Goal: Task Accomplishment & Management: Use online tool/utility

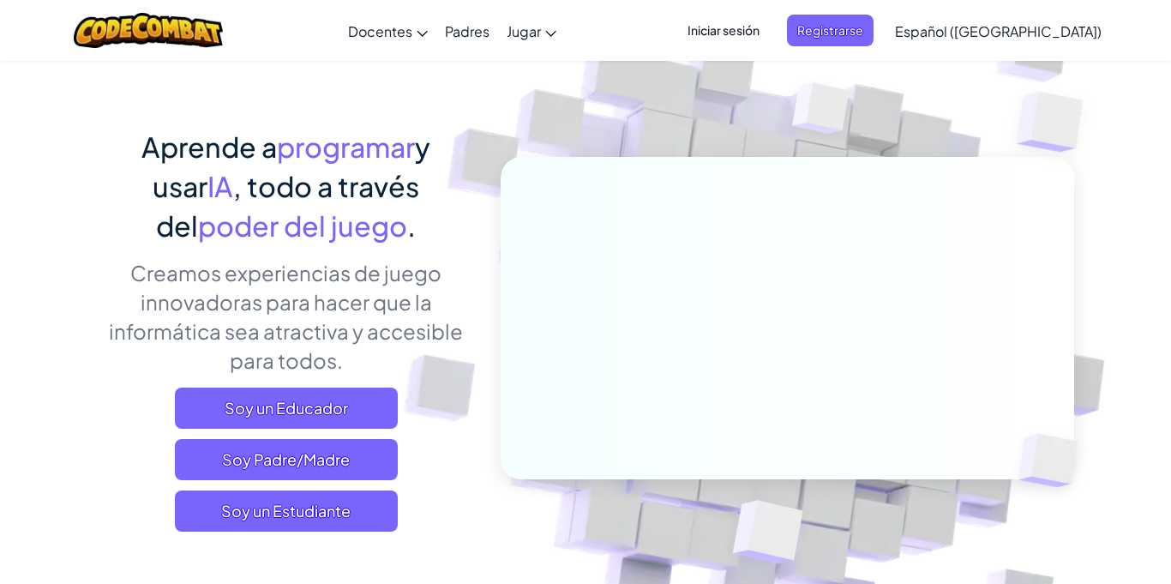
scroll to position [85, 0]
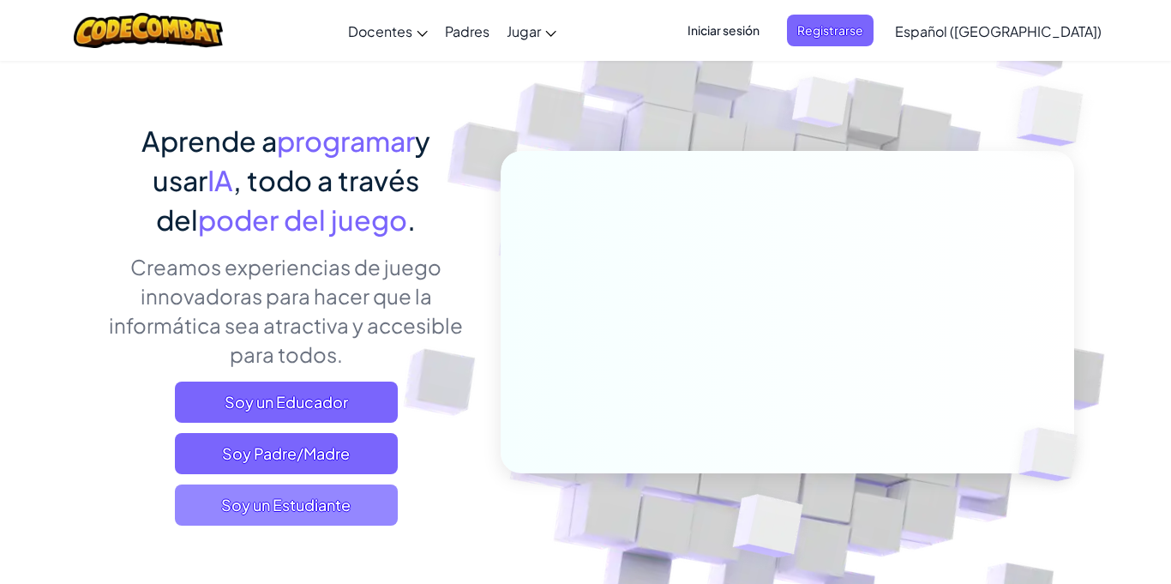
click at [257, 507] on span "Soy un Estudiante" at bounding box center [286, 505] width 223 height 41
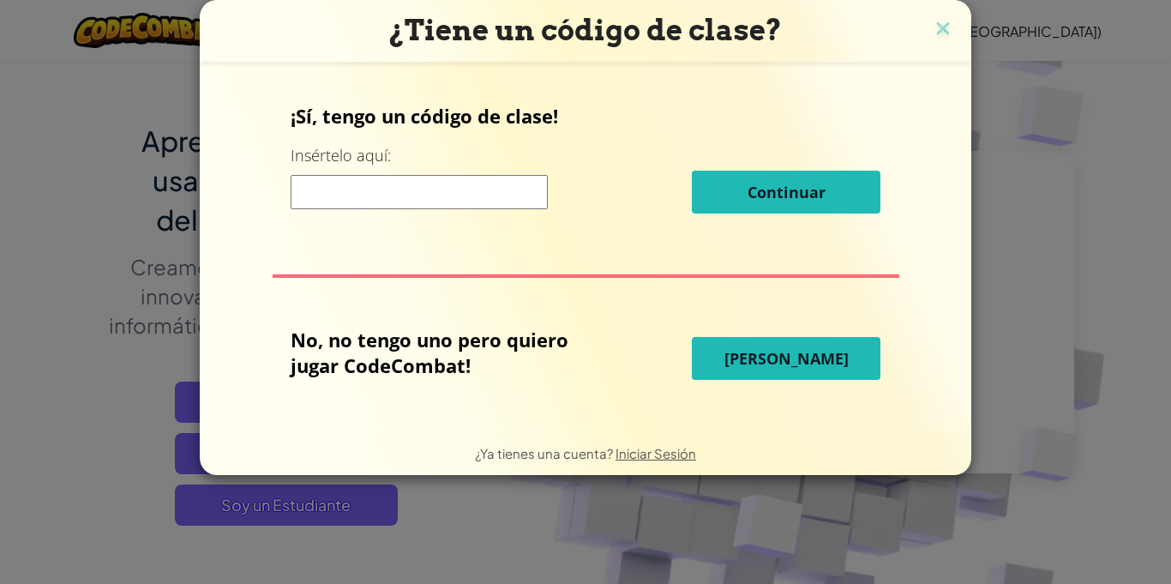
click at [703, 328] on div "No, no tengo uno pero quiero jugar CodeCombat! Jugar Ahora" at bounding box center [586, 358] width 590 height 63
click at [736, 346] on button "[PERSON_NAME]" at bounding box center [786, 358] width 189 height 43
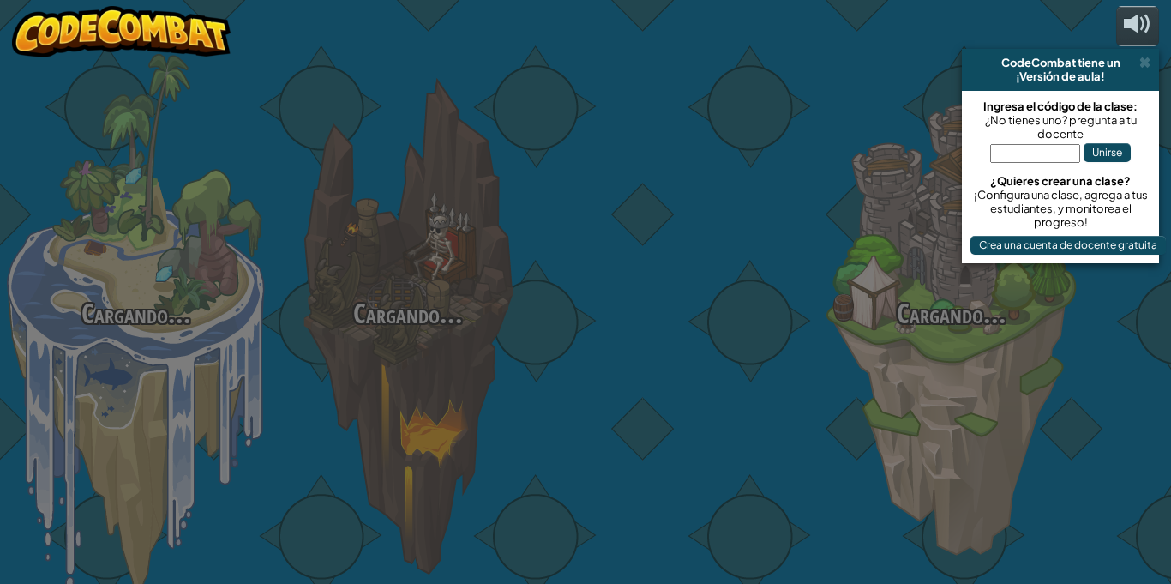
select select "es-419"
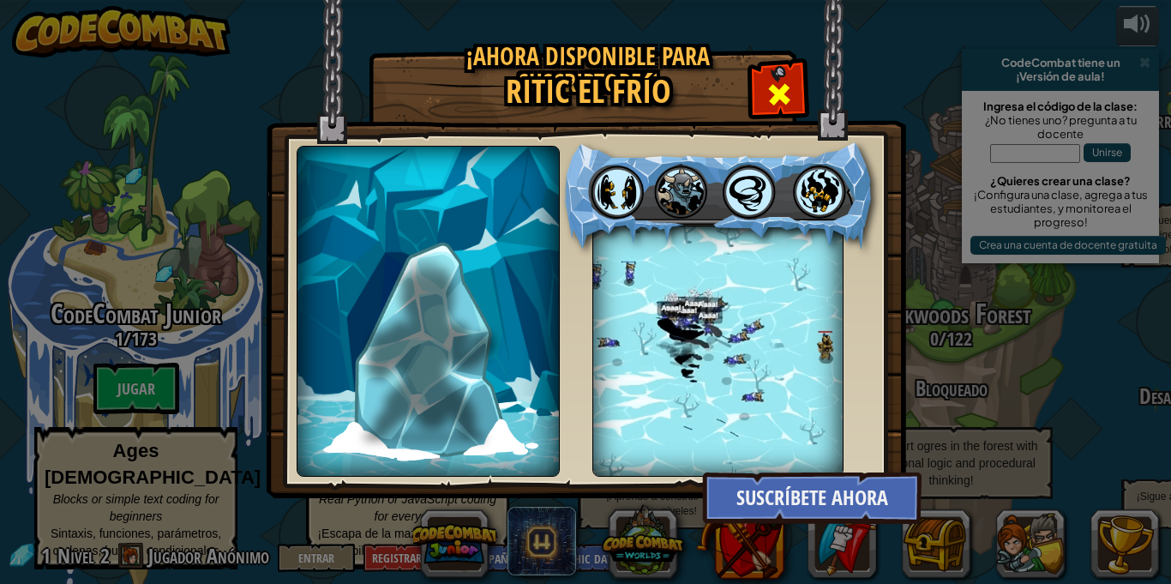
click at [785, 105] on span at bounding box center [779, 94] width 27 height 27
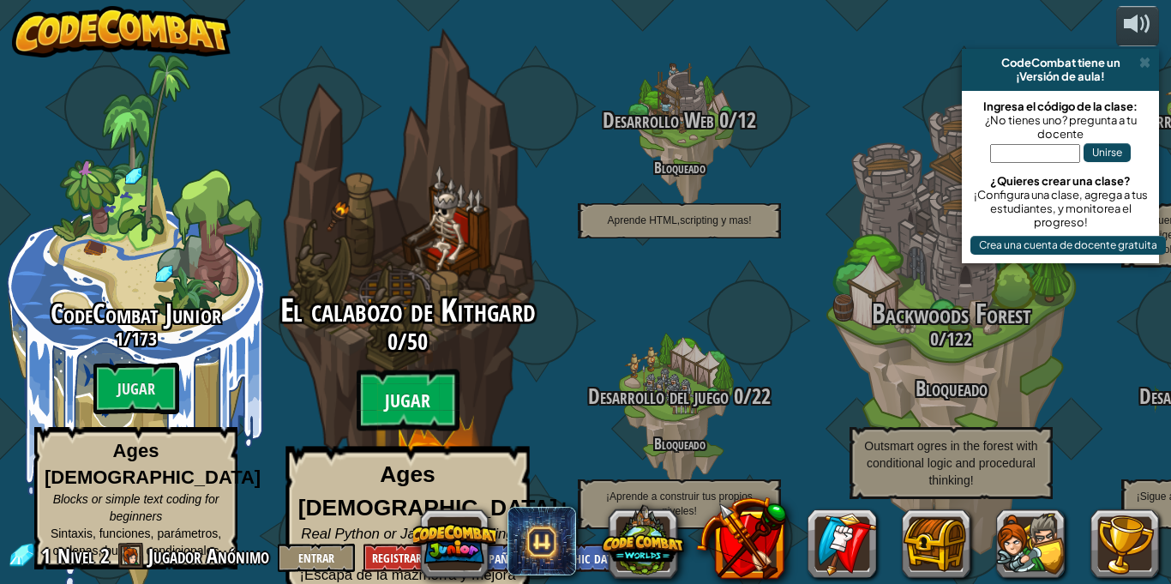
click at [407, 386] on btn "Jugar" at bounding box center [408, 401] width 103 height 62
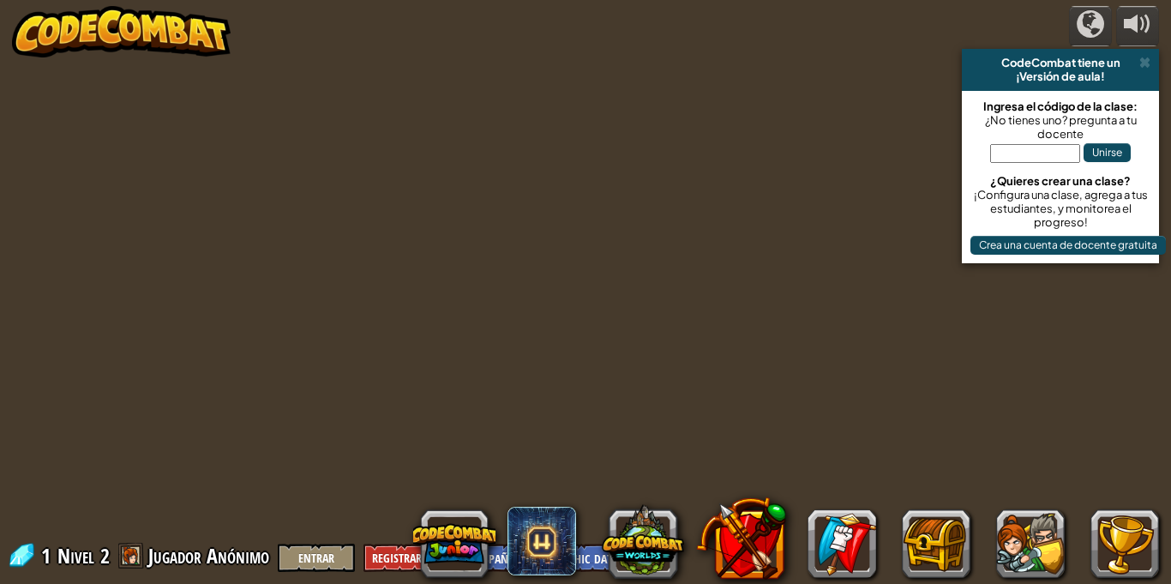
select select "es-419"
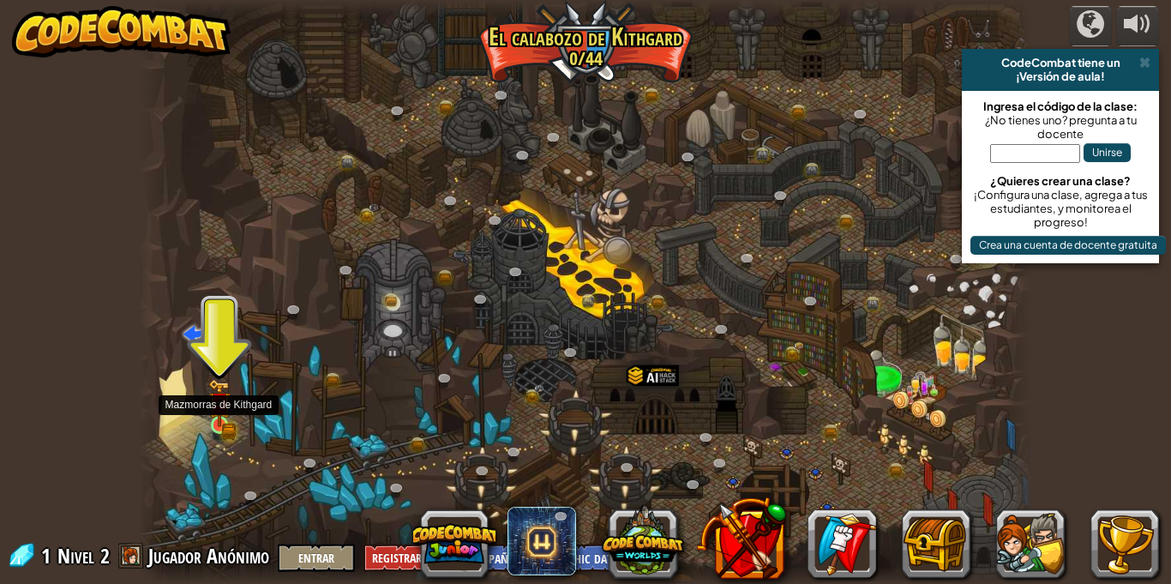
click at [226, 418] on img at bounding box center [218, 402] width 21 height 47
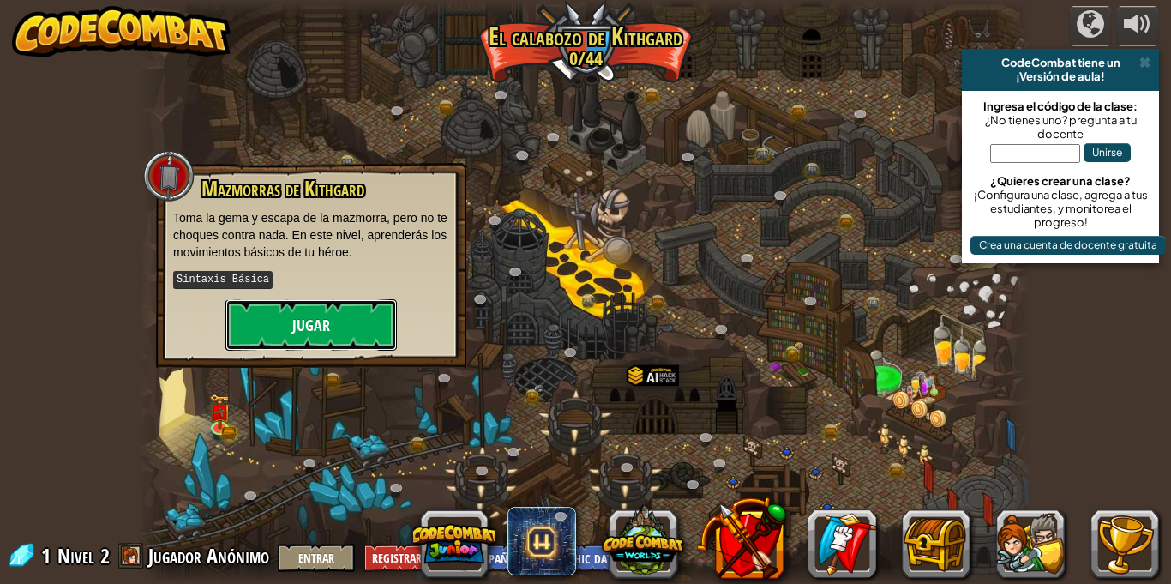
click at [299, 327] on button "Jugar" at bounding box center [312, 324] width 172 height 51
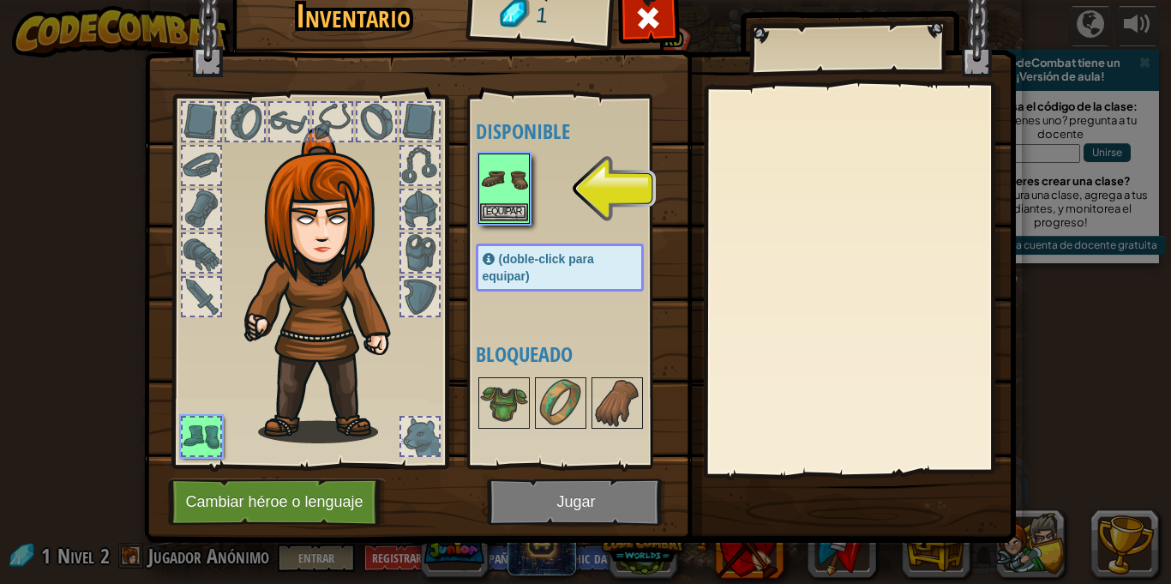
click at [512, 202] on img at bounding box center [504, 179] width 48 height 48
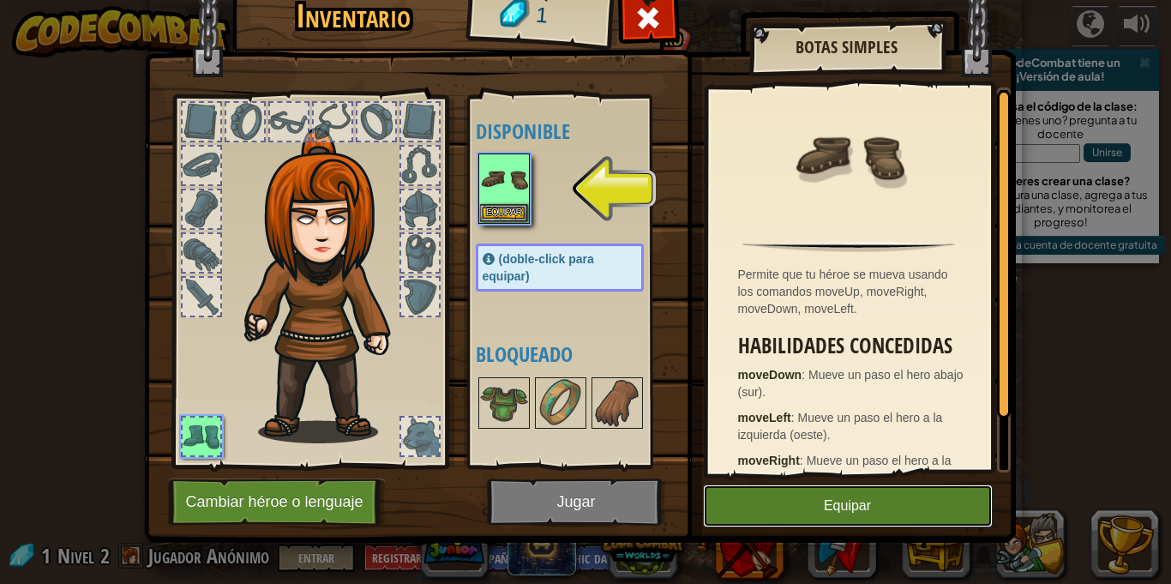
click at [785, 520] on button "Equipar" at bounding box center [848, 506] width 290 height 43
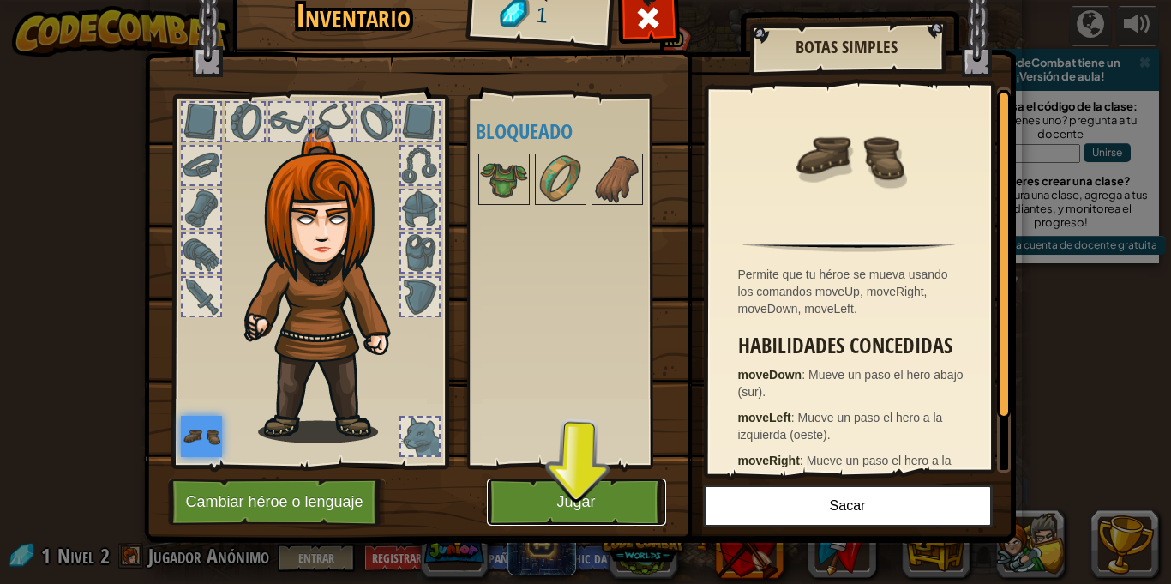
click at [645, 497] on button "Jugar" at bounding box center [576, 502] width 179 height 47
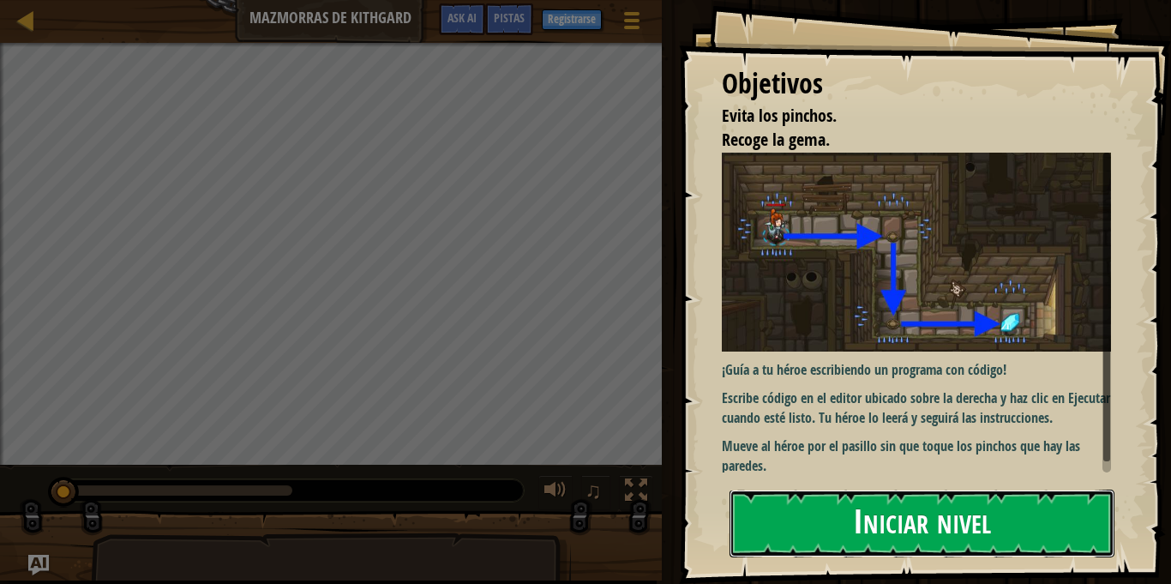
click at [1031, 512] on button "Iniciar nivel" at bounding box center [922, 524] width 385 height 68
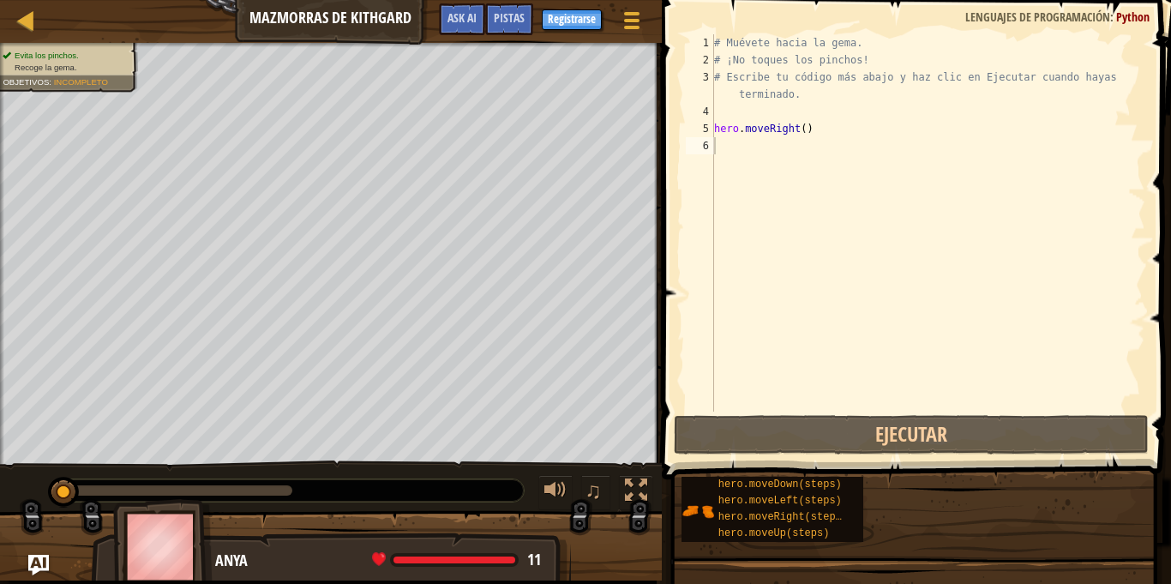
click at [1031, 512] on div "hero.moveDown(steps) hero.moveLeft(steps) hero.moveRight(steps) hero.moveUp(ste…" at bounding box center [920, 509] width 479 height 67
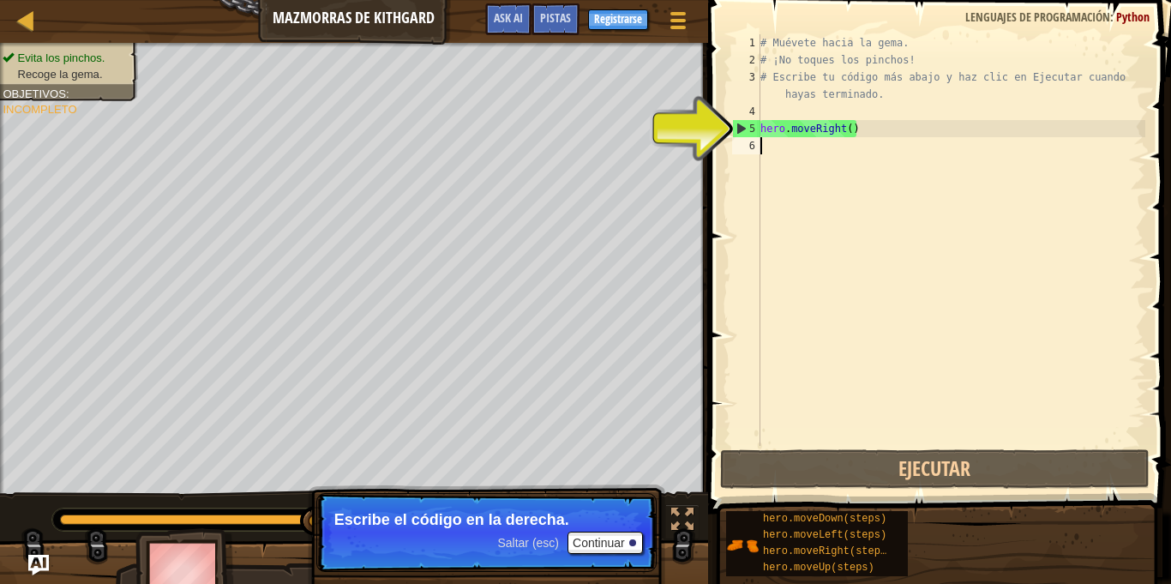
click at [742, 126] on div "5" at bounding box center [746, 128] width 27 height 17
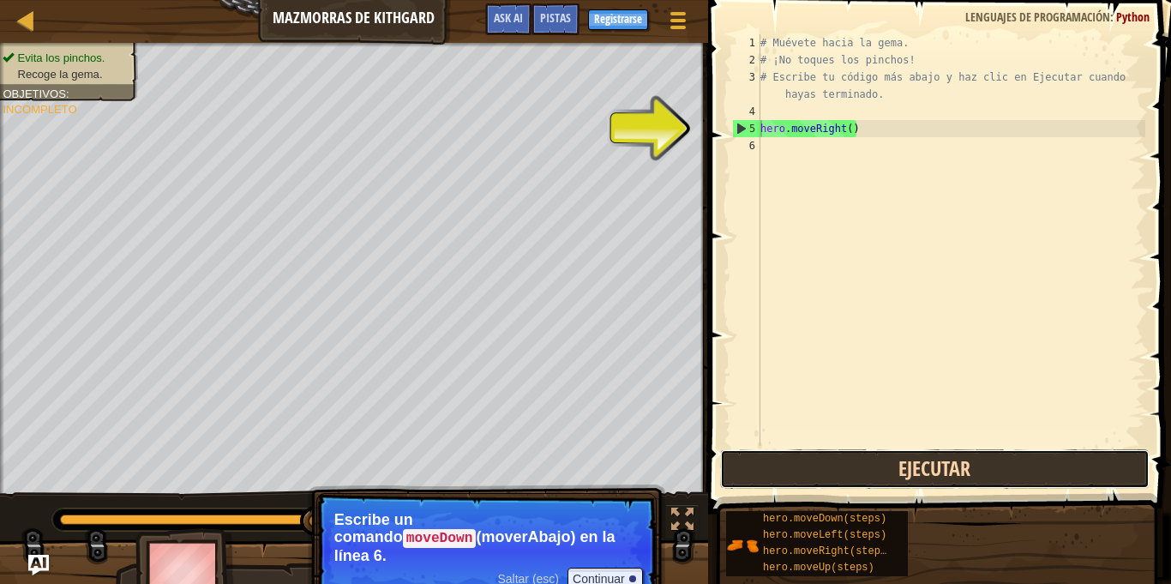
click at [823, 476] on button "Ejecutar" at bounding box center [935, 468] width 430 height 39
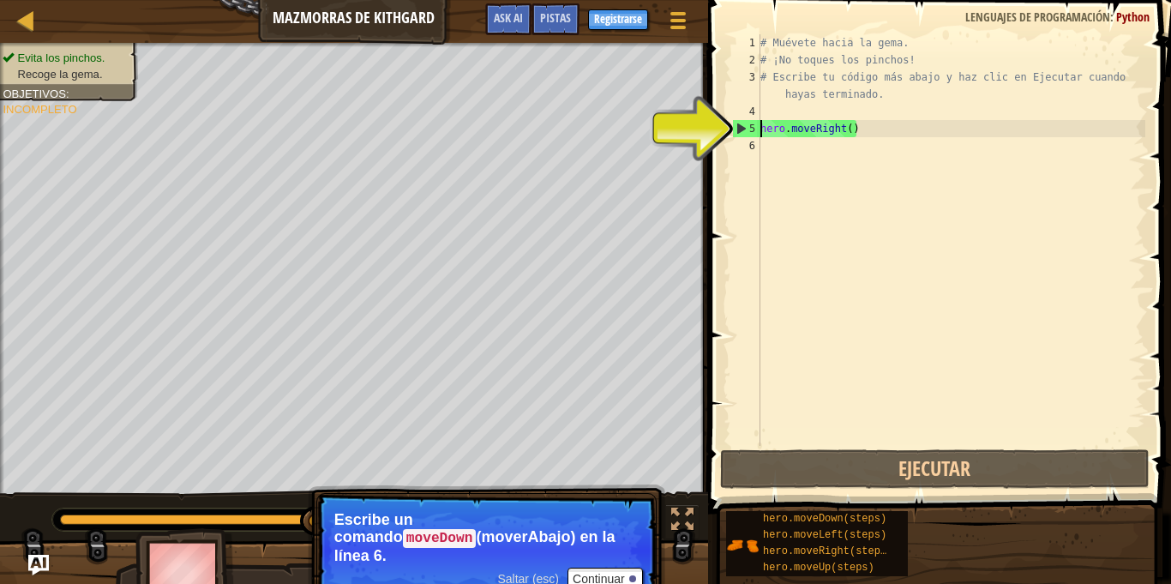
click at [736, 123] on div "5" at bounding box center [746, 128] width 27 height 17
drag, startPoint x: 737, startPoint y: 123, endPoint x: 744, endPoint y: 152, distance: 30.2
type textarea "hero.moveRight()"
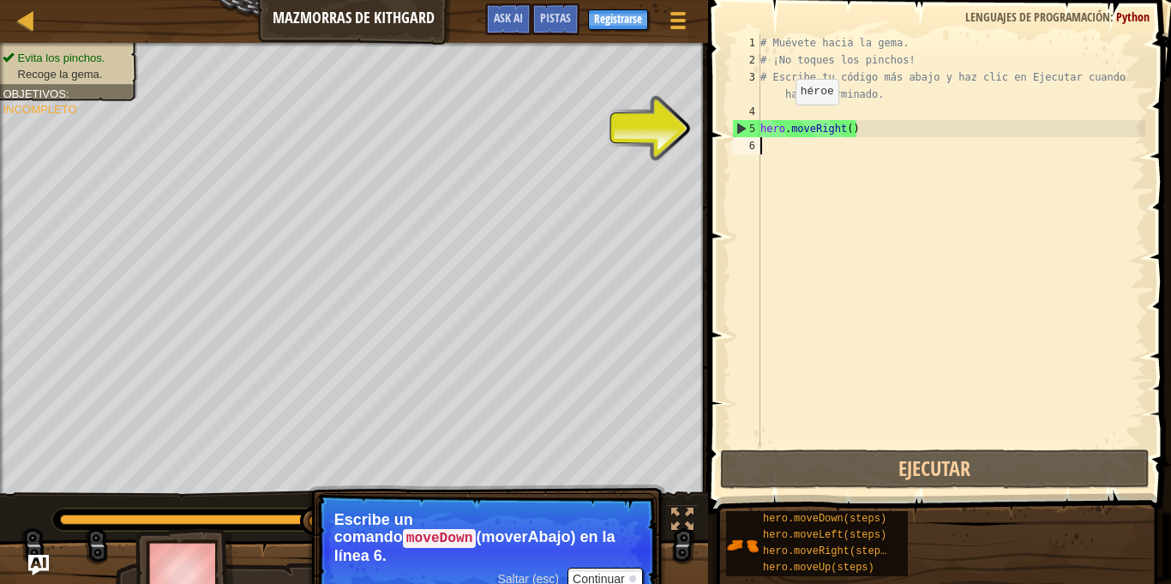
click at [780, 122] on div "# Muévete hacia la gema. # ¡No toques los pinchos! # Escribe tu código más abaj…" at bounding box center [951, 257] width 388 height 446
click at [749, 123] on div "5" at bounding box center [746, 128] width 27 height 17
click at [738, 127] on div "5" at bounding box center [746, 128] width 27 height 17
click at [736, 126] on div "5" at bounding box center [746, 128] width 27 height 17
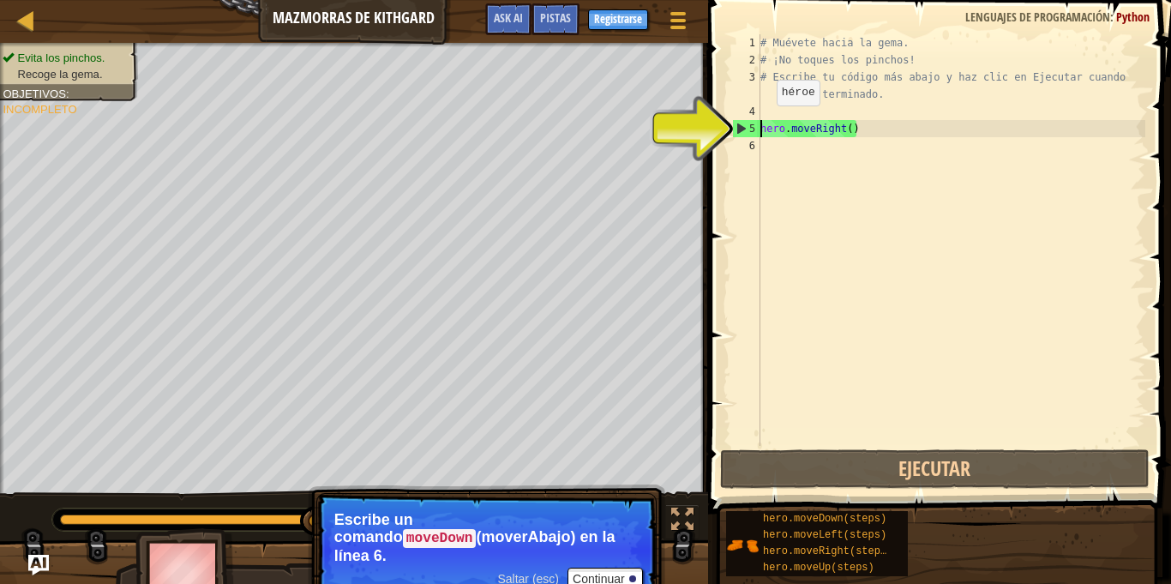
click at [738, 128] on div "5" at bounding box center [746, 128] width 27 height 17
click at [741, 129] on div "5" at bounding box center [746, 128] width 27 height 17
click at [746, 126] on div "5" at bounding box center [746, 128] width 27 height 17
type textarea "hero.moveRight()"
click at [746, 126] on div "5" at bounding box center [746, 128] width 27 height 17
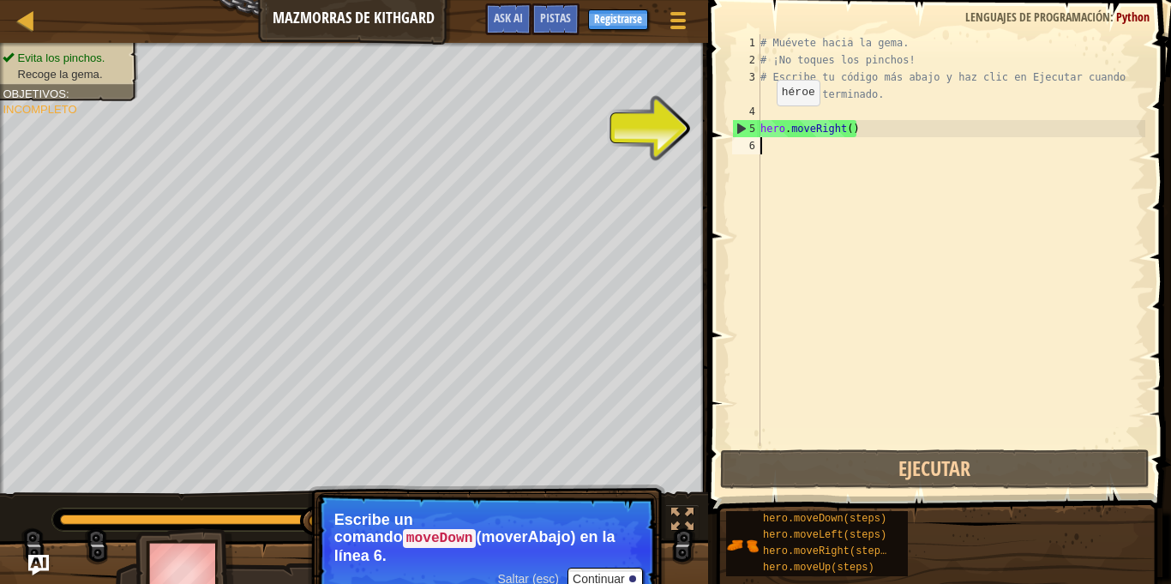
click at [746, 126] on div "5" at bounding box center [746, 128] width 27 height 17
type textarea "hero.moveRight()"
click at [746, 126] on div "5" at bounding box center [746, 128] width 27 height 17
click at [36, 17] on div at bounding box center [25, 19] width 21 height 21
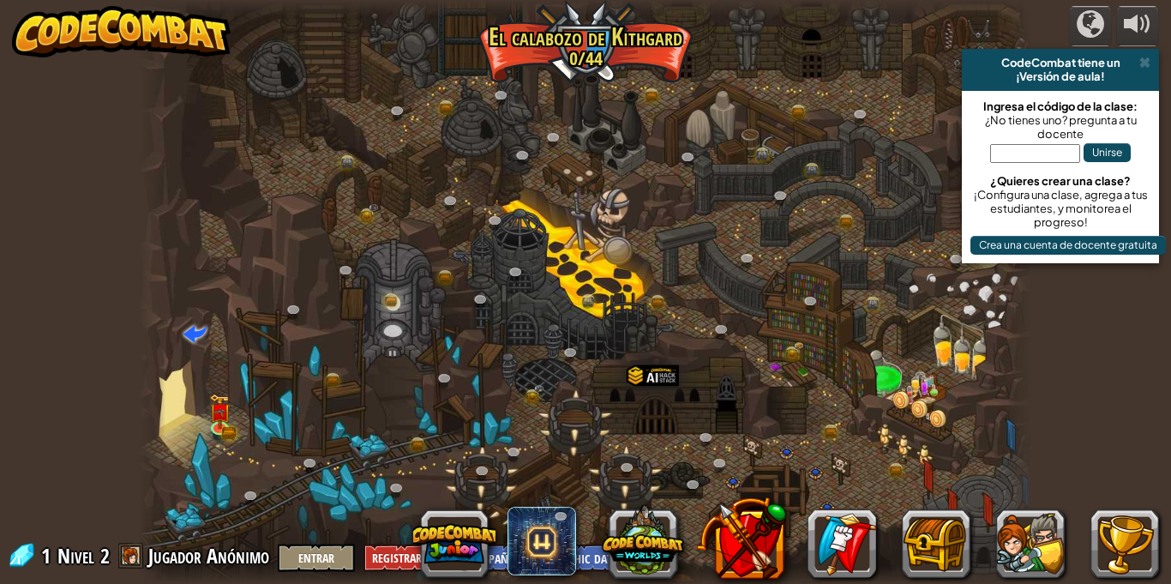
select select "es-419"
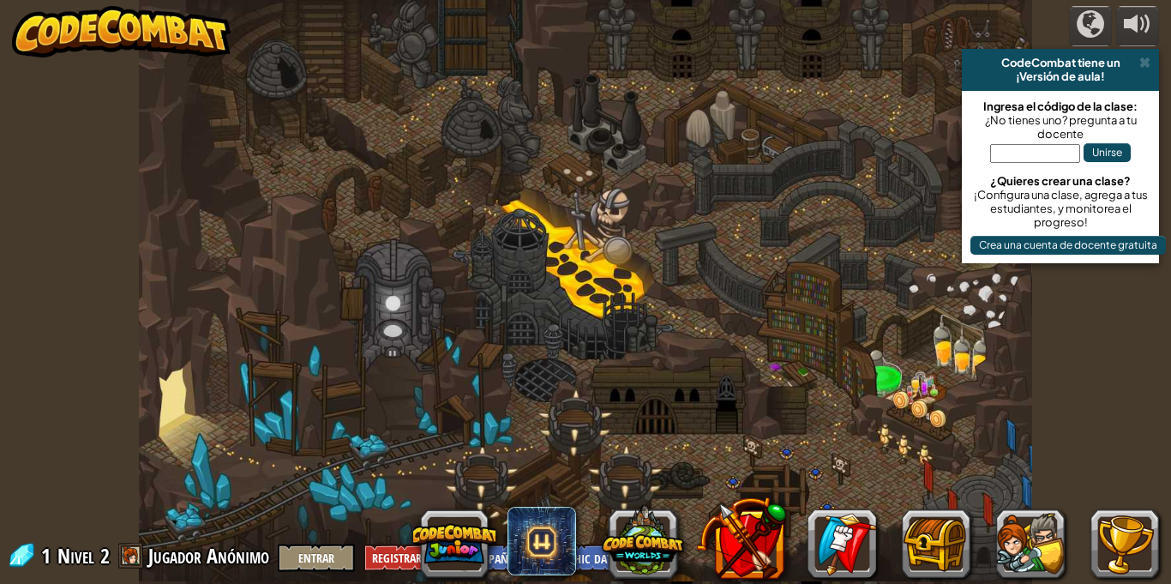
select select "es-419"
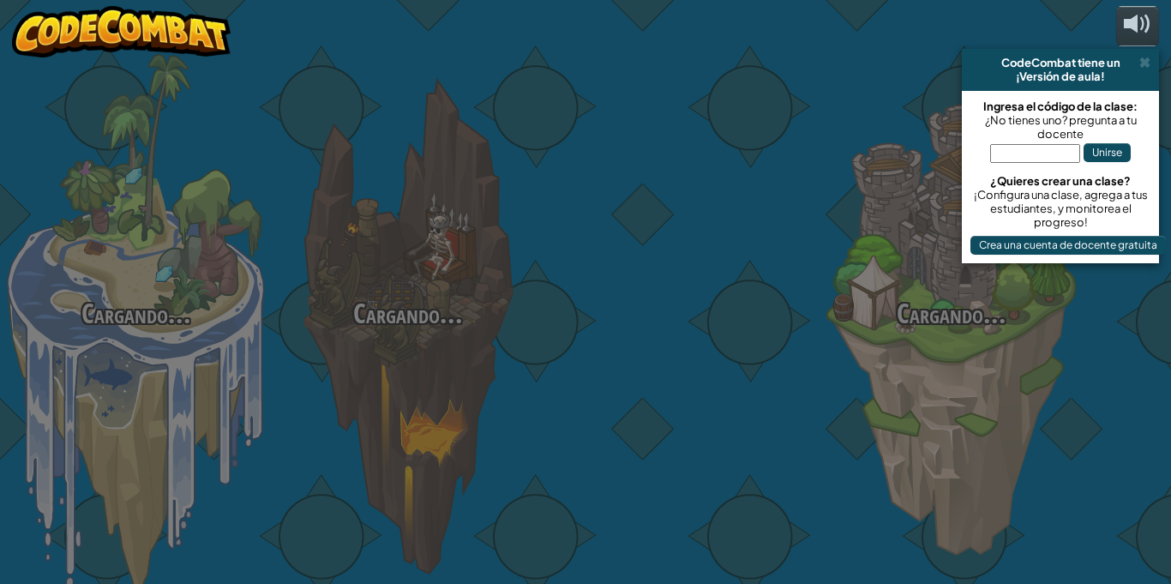
select select "es-419"
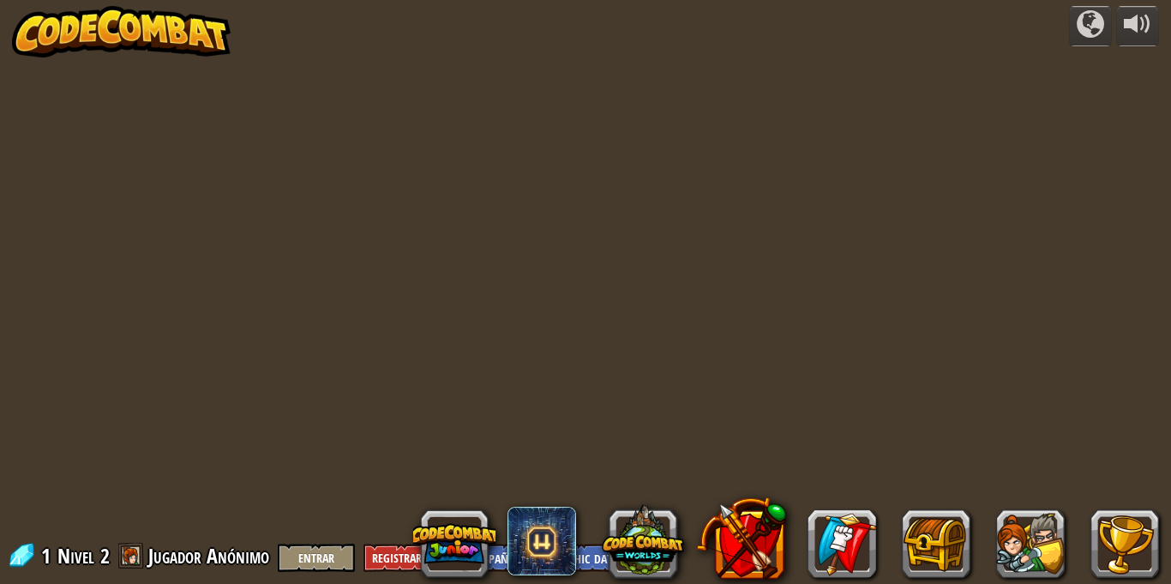
select select "es-419"
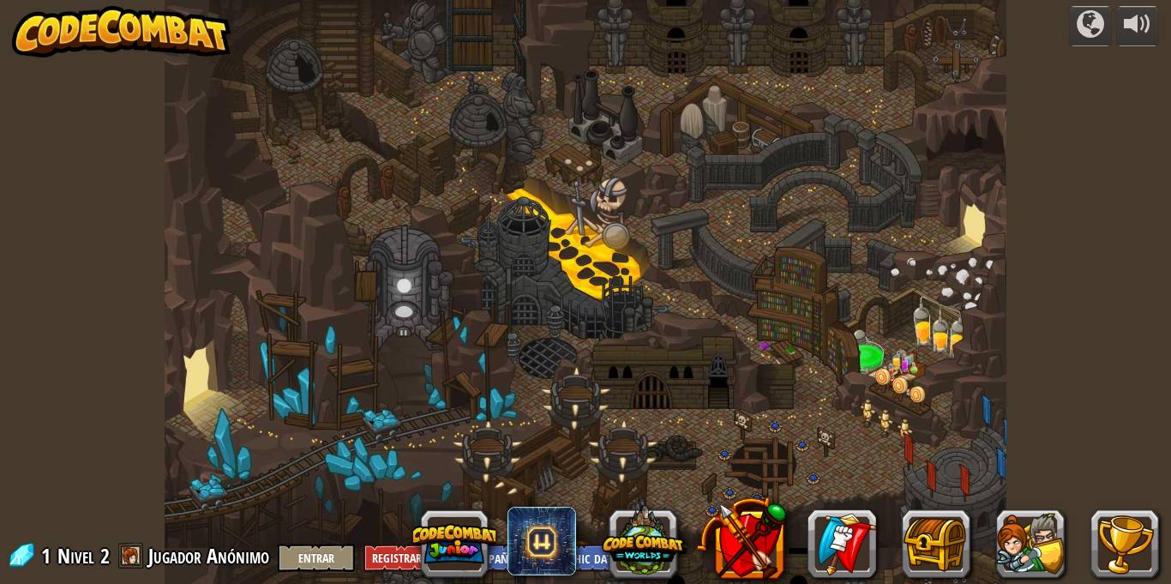
select select "es-419"
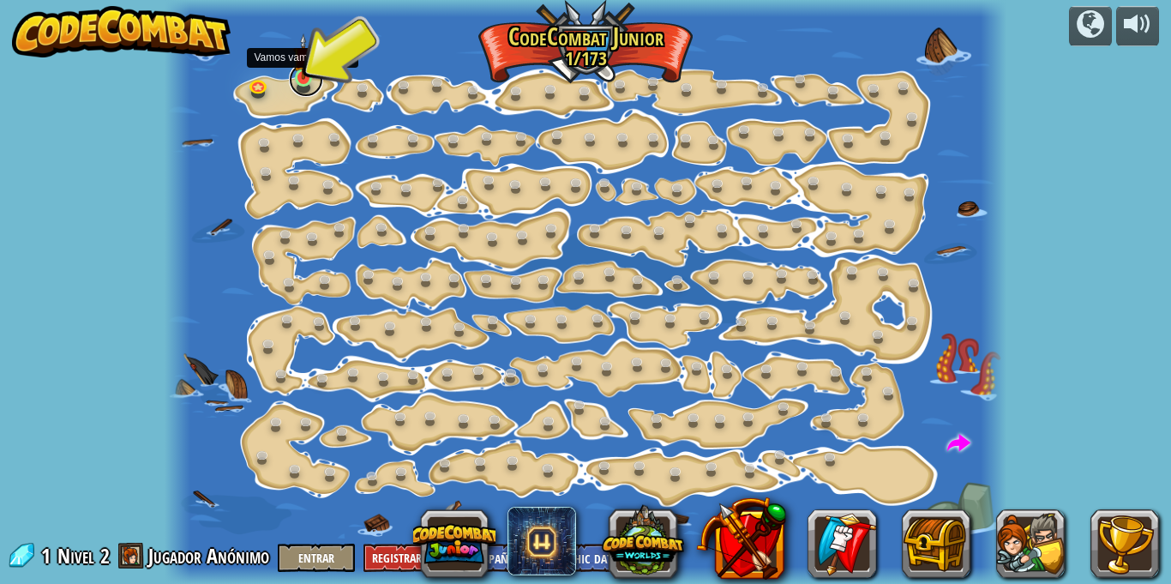
click at [298, 81] on link at bounding box center [306, 80] width 34 height 34
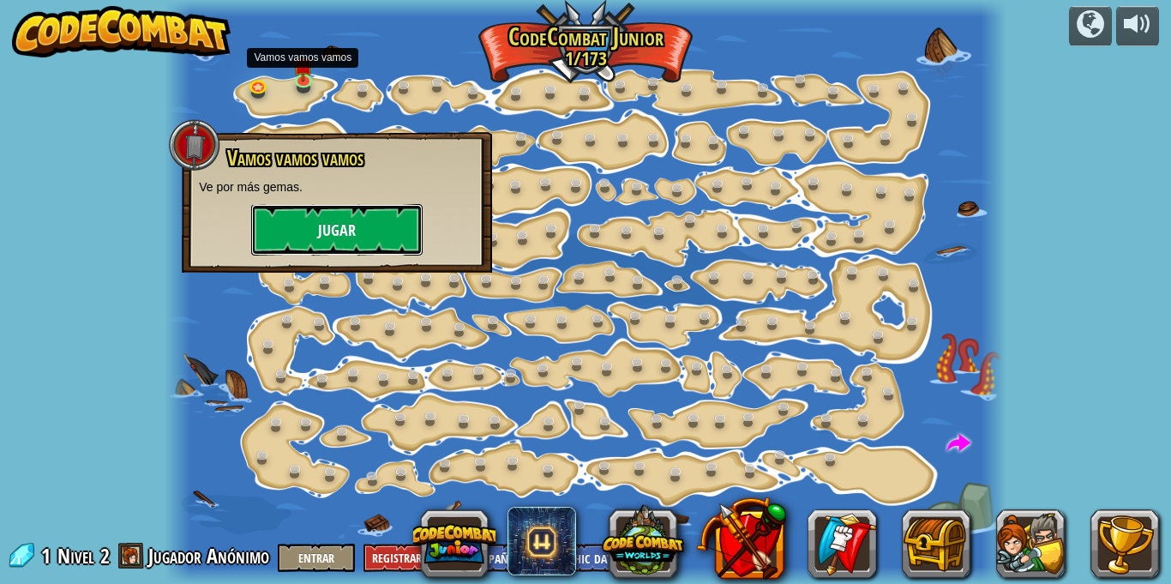
click at [332, 253] on button "Jugar" at bounding box center [337, 229] width 172 height 51
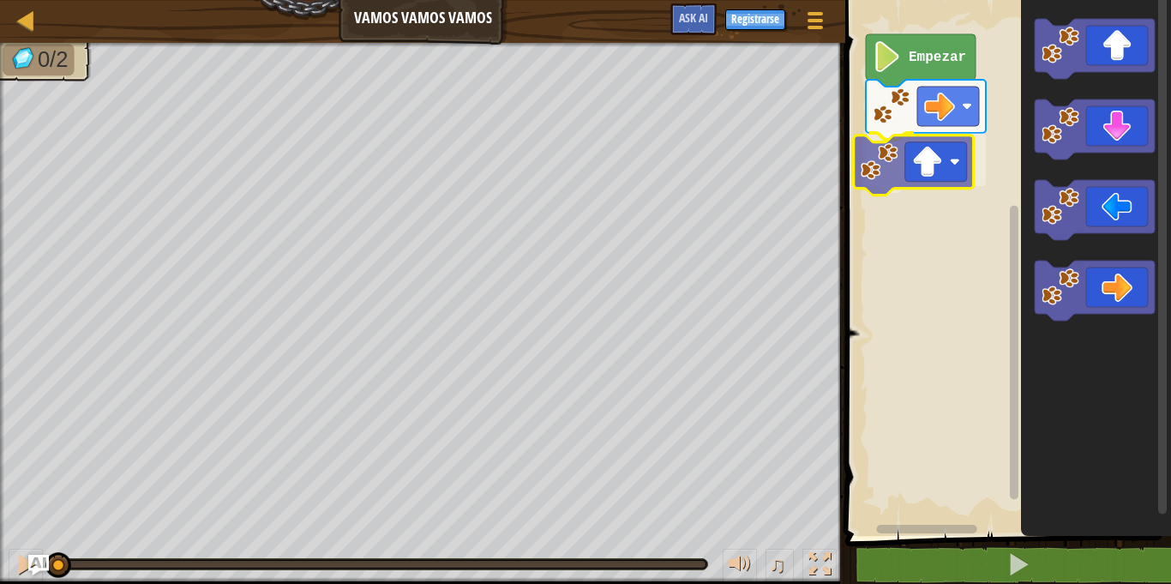
click at [902, 168] on div "Empezar" at bounding box center [1005, 263] width 331 height 545
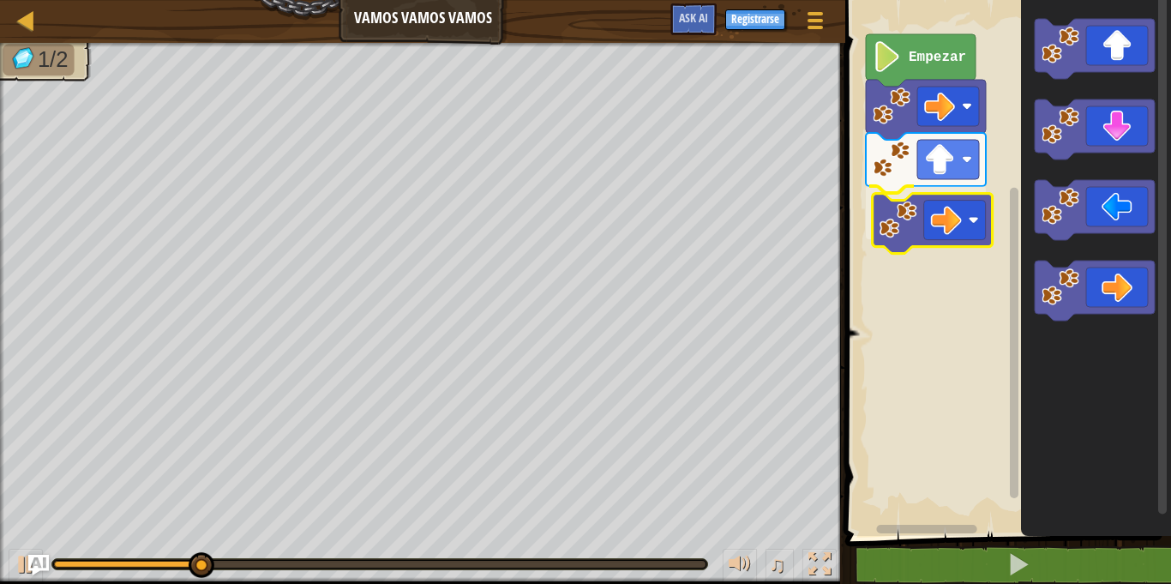
click at [920, 209] on div "Empezar" at bounding box center [1005, 263] width 331 height 545
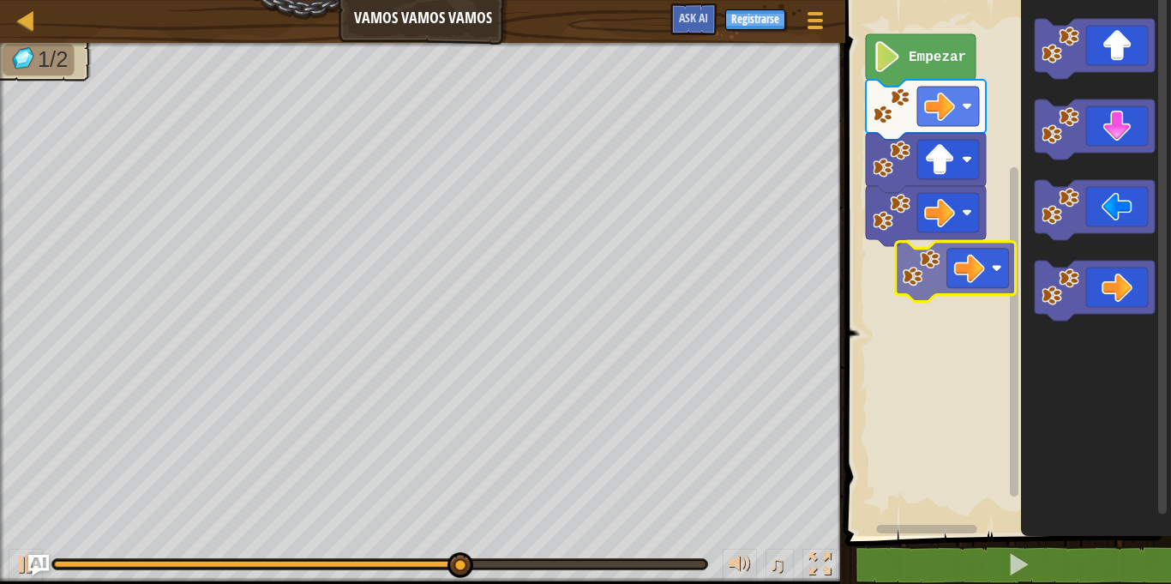
click at [923, 267] on div "Empezar" at bounding box center [1005, 263] width 331 height 545
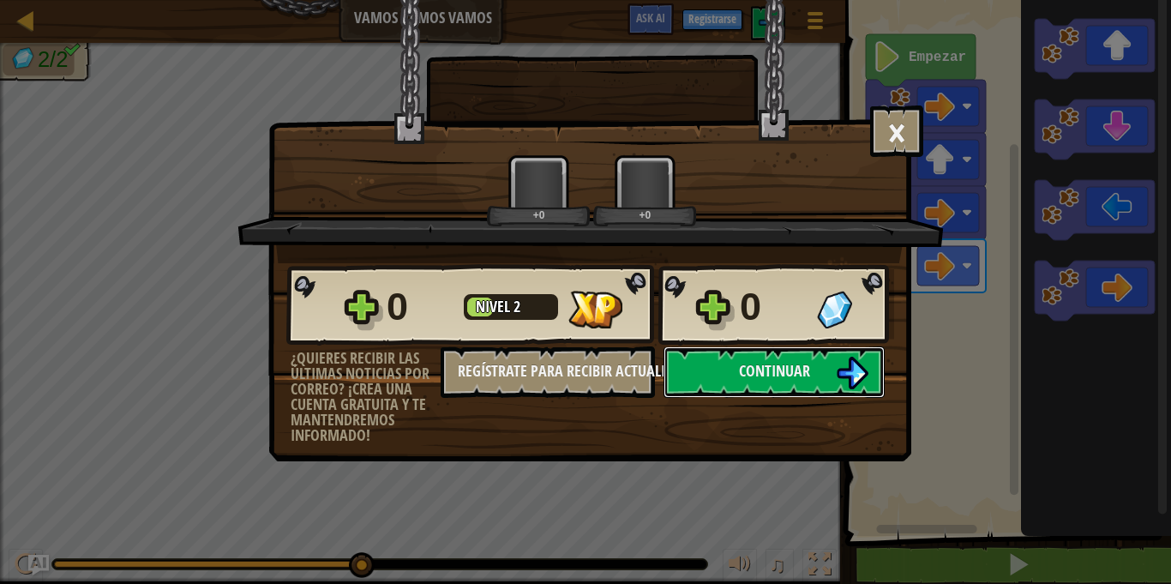
click at [810, 327] on div "0" at bounding box center [817, 307] width 154 height 55
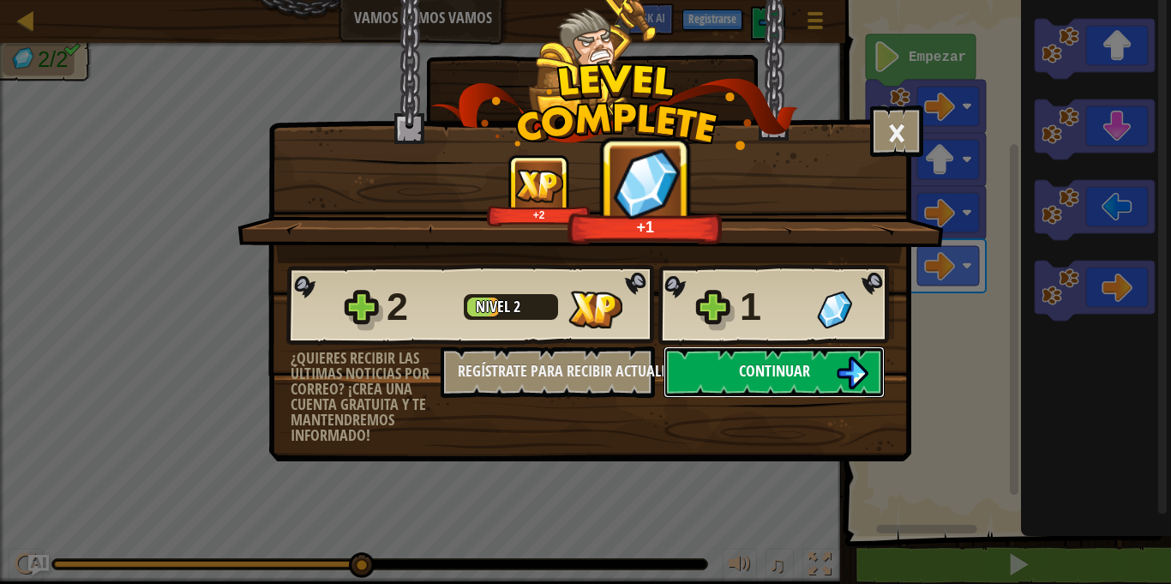
click at [816, 358] on button "Continuar" at bounding box center [774, 371] width 221 height 51
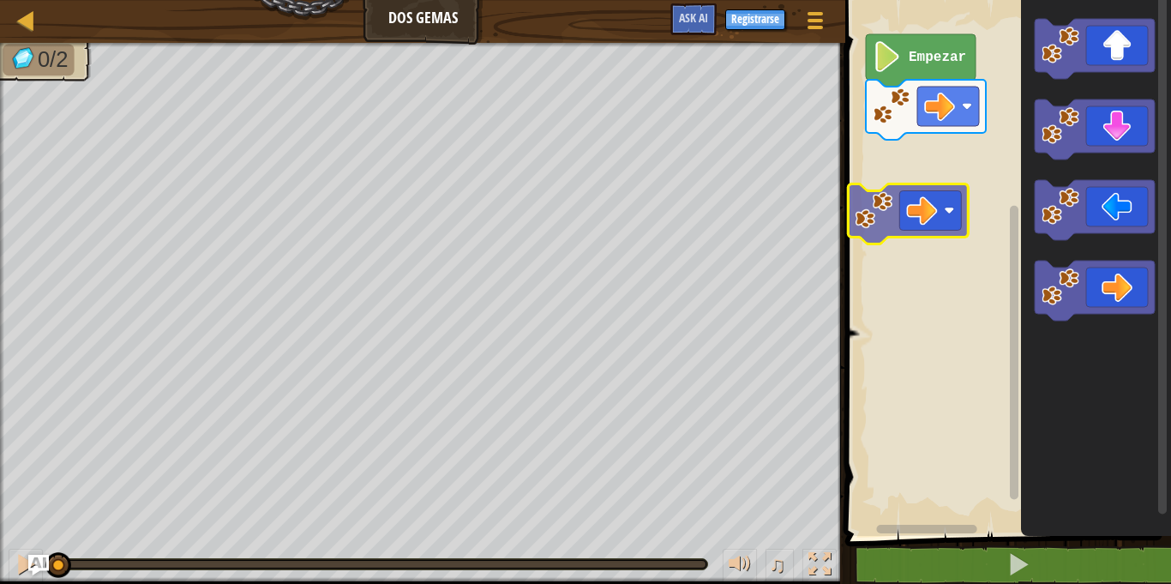
click at [960, 216] on div "Empezar" at bounding box center [1005, 263] width 331 height 545
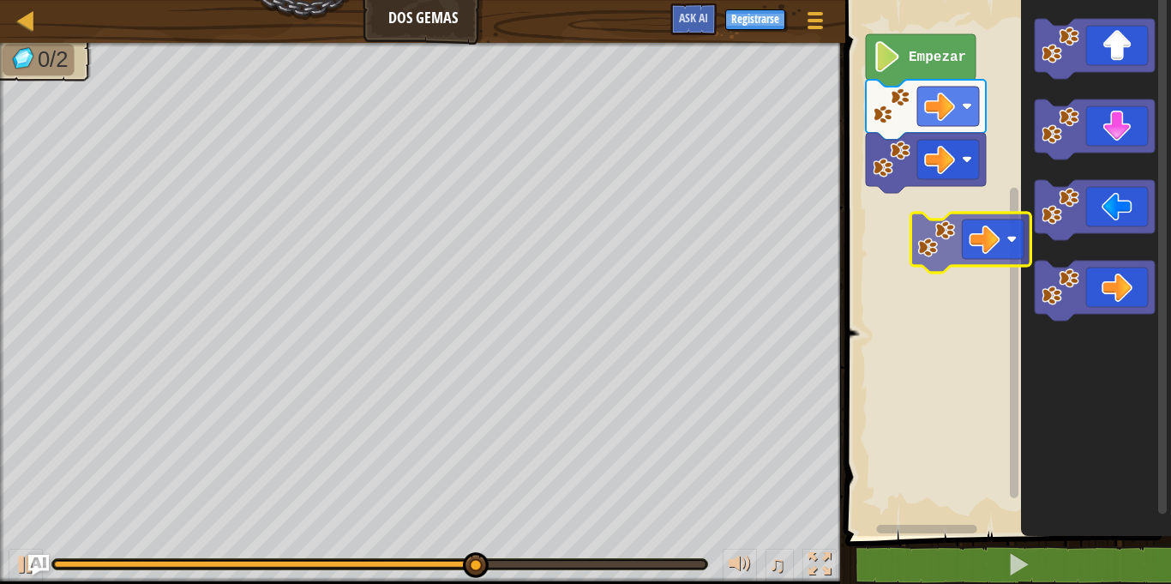
click at [962, 265] on div "Empezar" at bounding box center [1005, 263] width 331 height 545
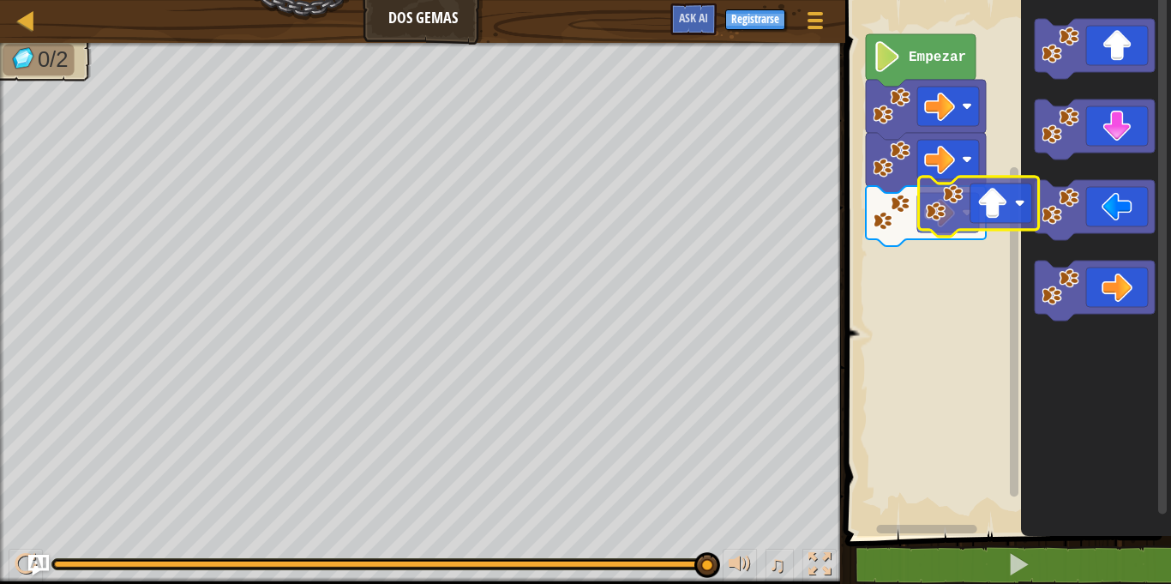
click at [950, 226] on div "Empezar" at bounding box center [1005, 263] width 331 height 545
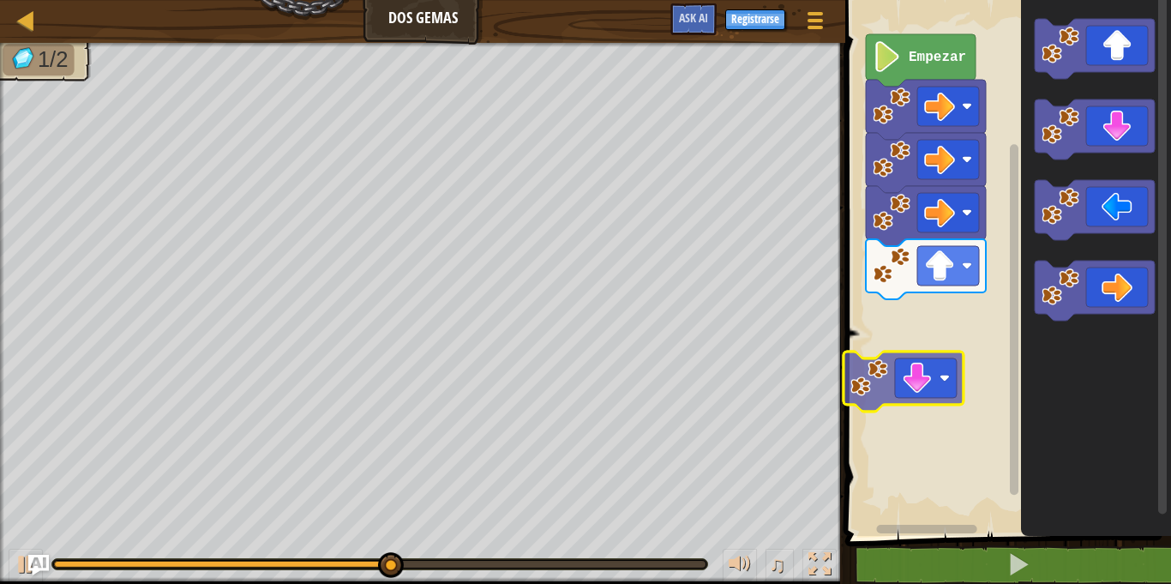
click at [880, 378] on div "Empezar" at bounding box center [1005, 263] width 331 height 545
